Goal: Transaction & Acquisition: Subscribe to service/newsletter

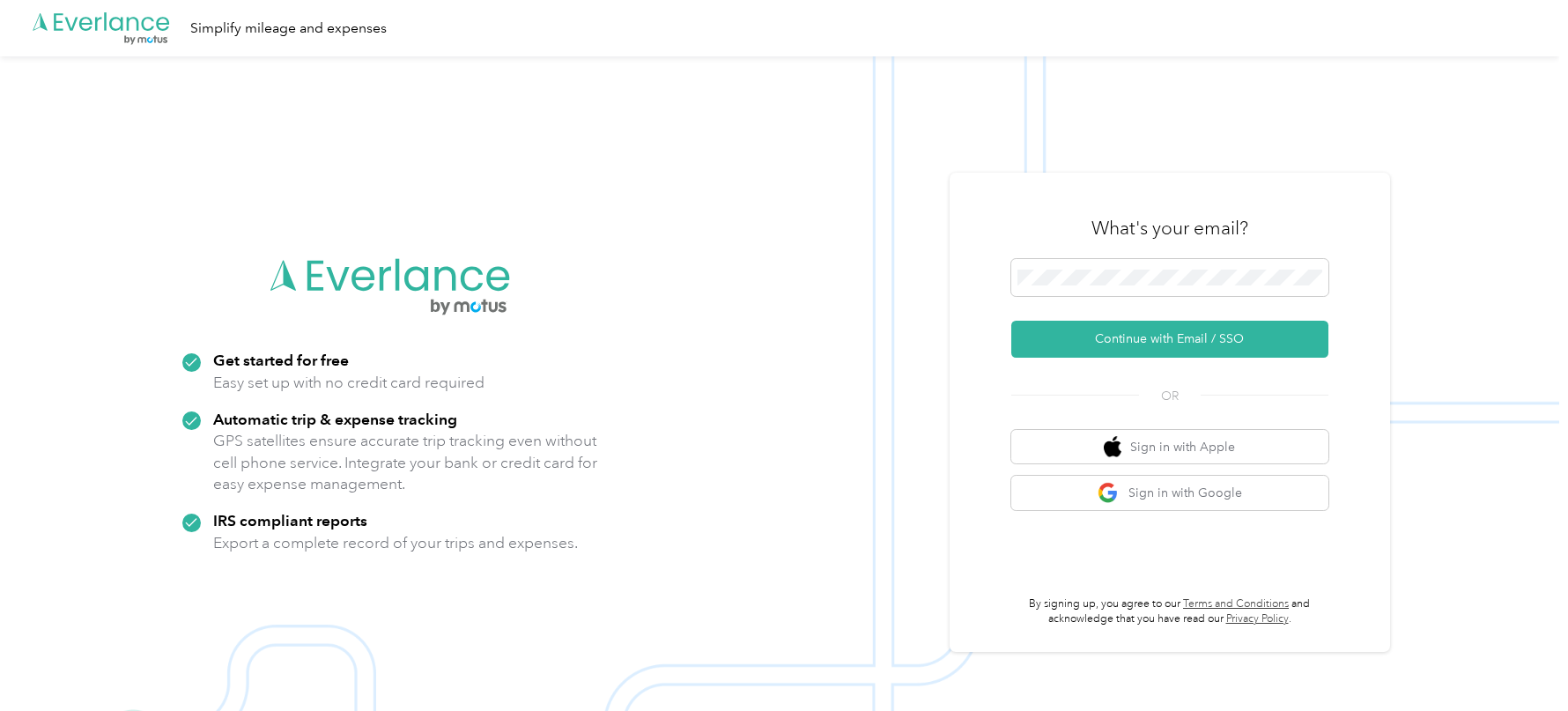
click at [1155, 302] on div at bounding box center [1170, 281] width 317 height 43
click at [1144, 288] on span at bounding box center [1170, 278] width 317 height 37
click at [1011, 321] on button "Continue with Email / SSO" at bounding box center [1170, 339] width 317 height 37
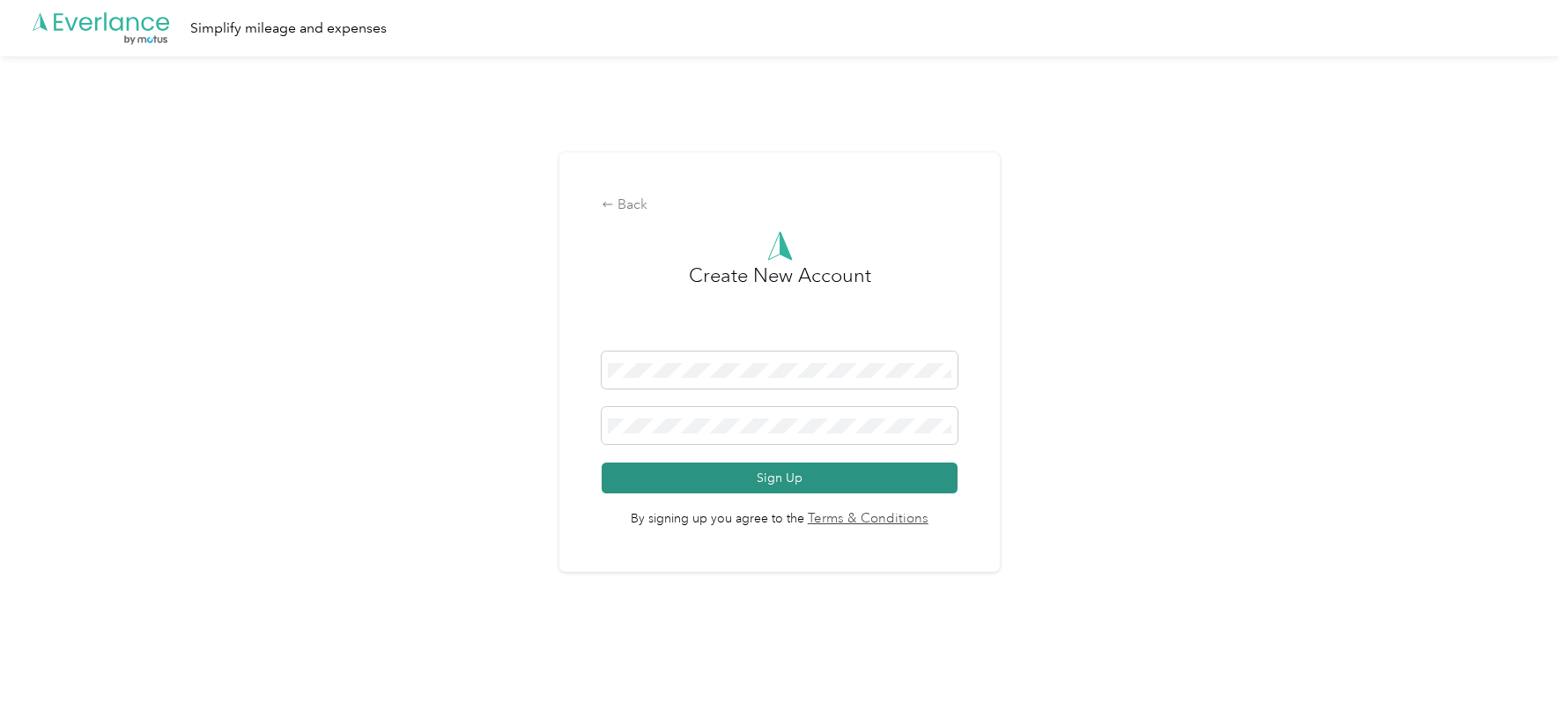
click at [795, 472] on button "Sign Up" at bounding box center [779, 479] width 355 height 31
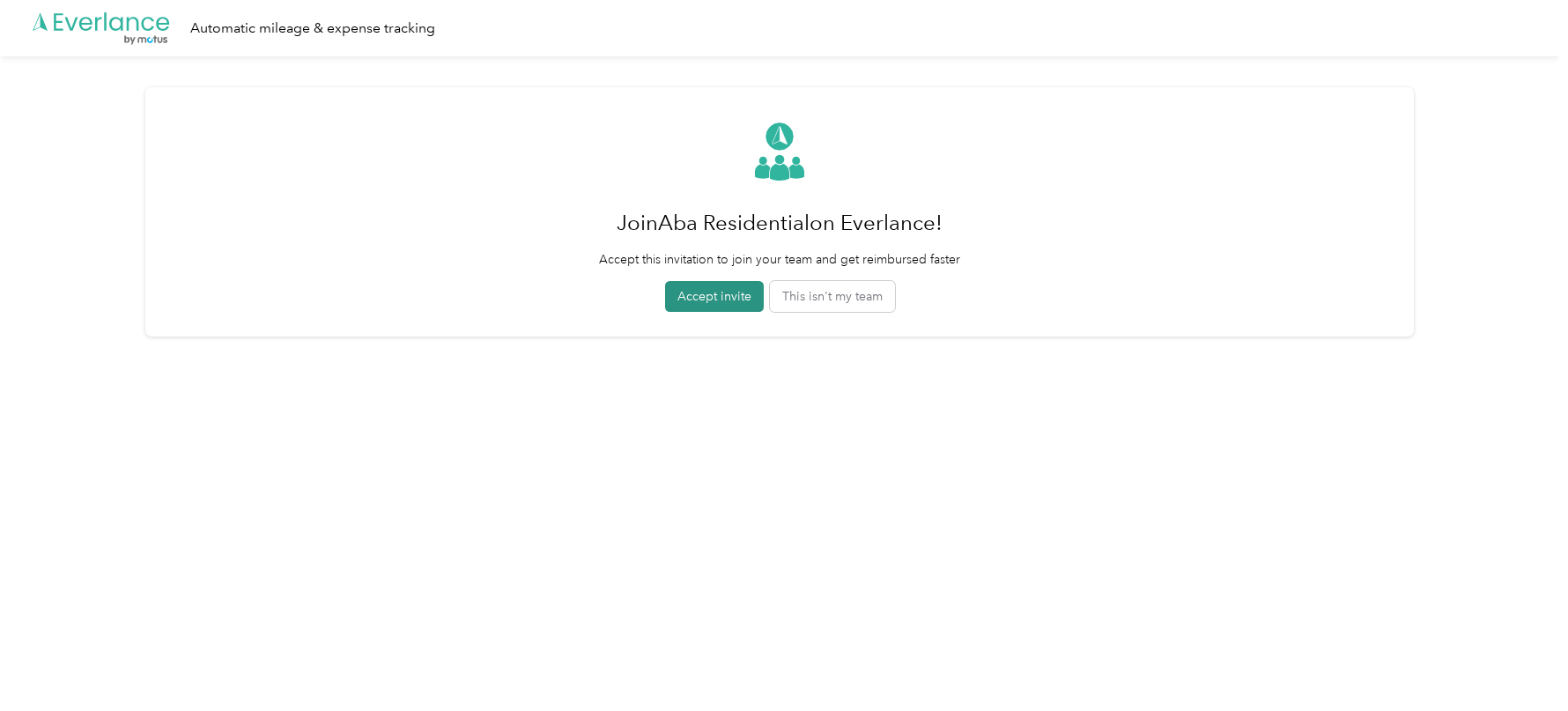
click at [708, 305] on button "Accept invite" at bounding box center [715, 296] width 99 height 31
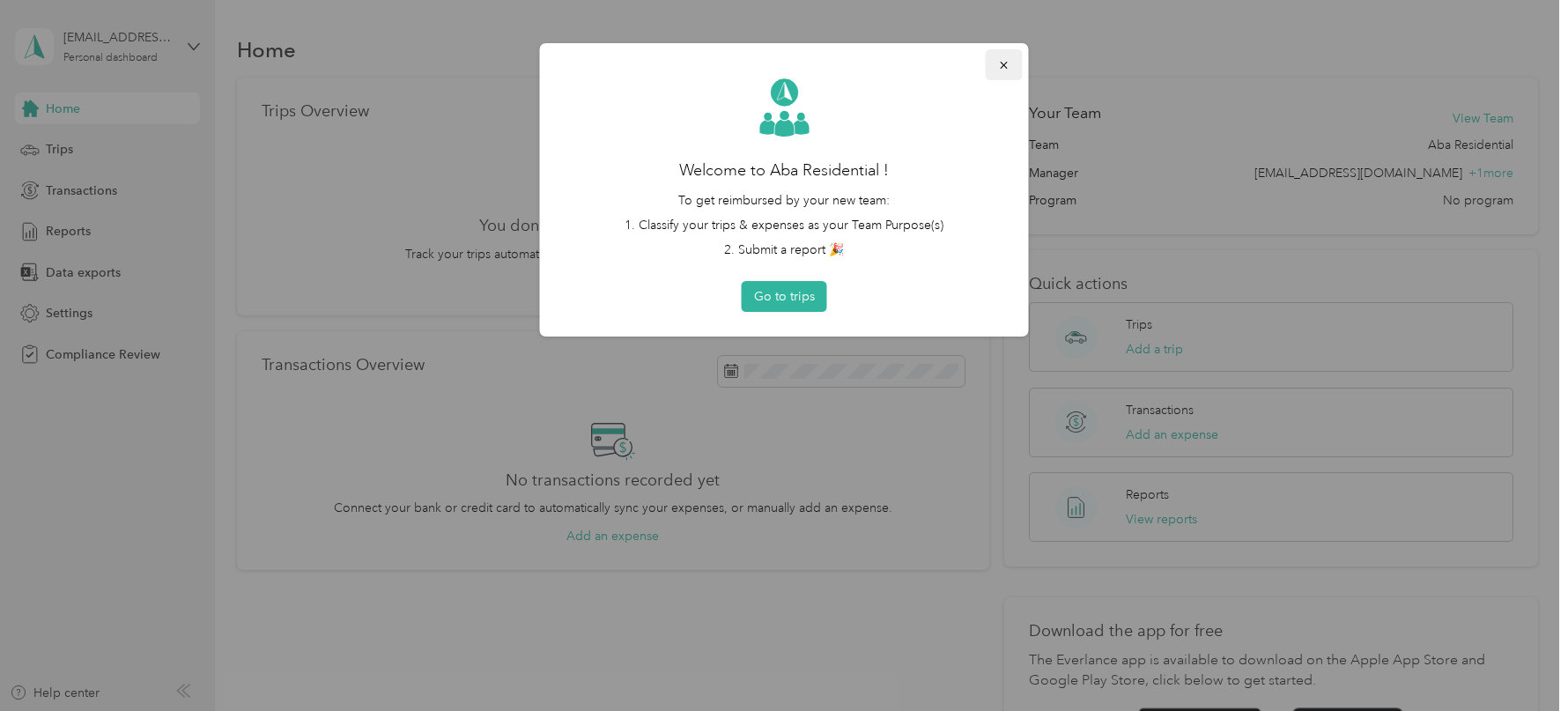
click at [1013, 66] on button "button" at bounding box center [1004, 65] width 37 height 31
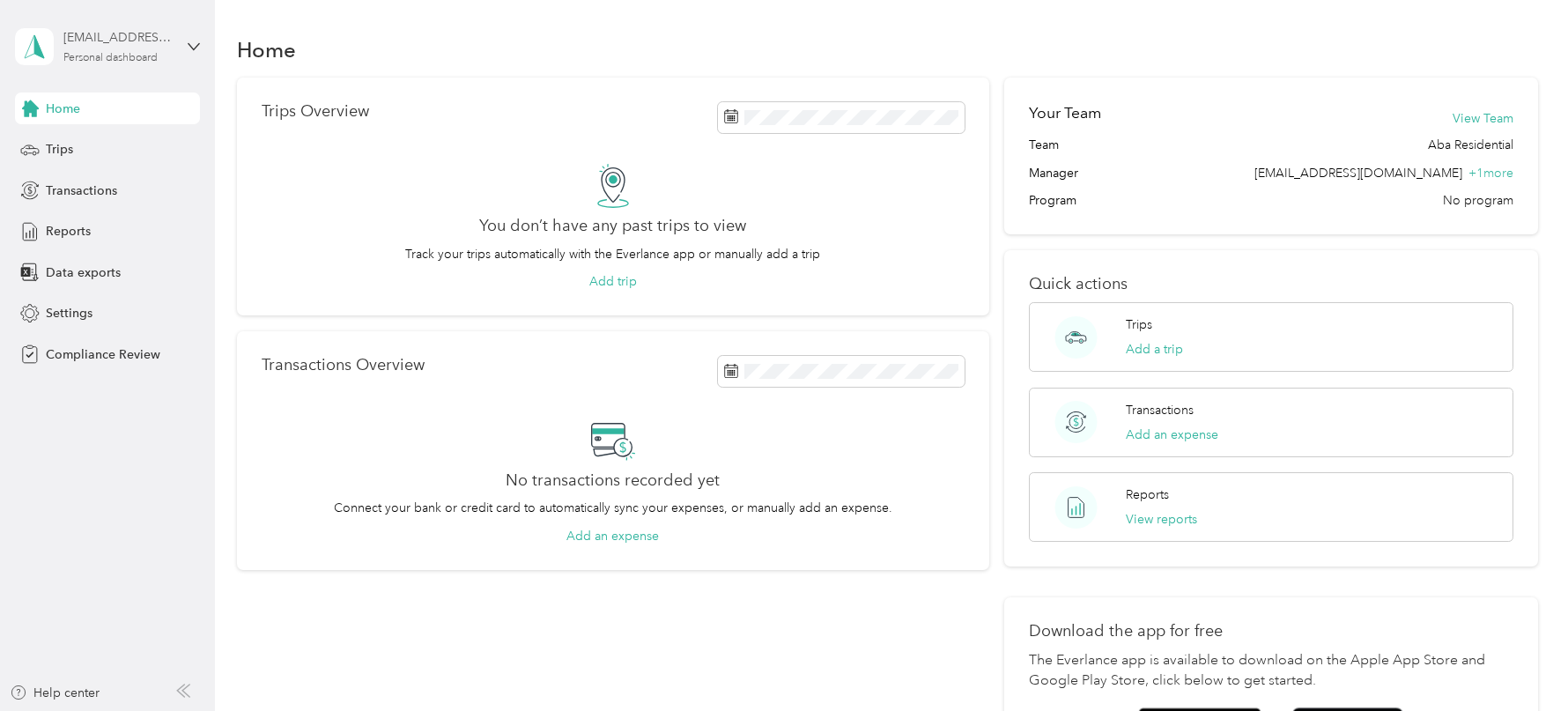
click at [97, 62] on div "Personal dashboard" at bounding box center [110, 59] width 95 height 11
click at [86, 194] on div "Log out" at bounding box center [200, 183] width 346 height 31
